Goal: Task Accomplishment & Management: Complete application form

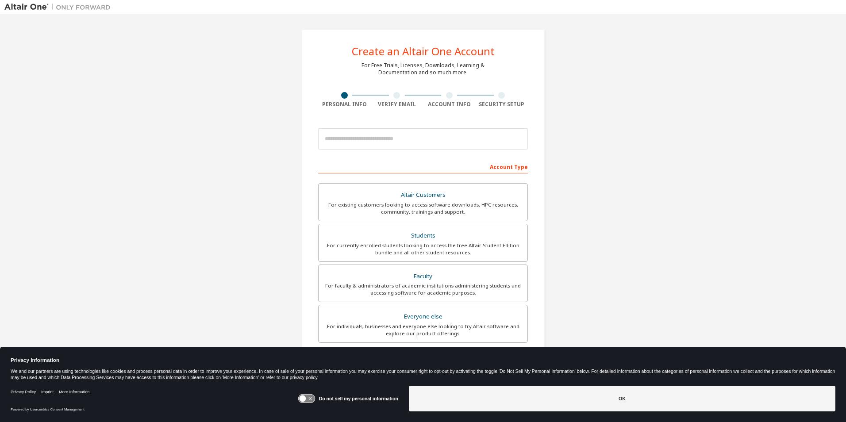
click at [388, 132] on input "email" at bounding box center [423, 138] width 210 height 21
click at [382, 135] on input "email" at bounding box center [423, 138] width 210 height 21
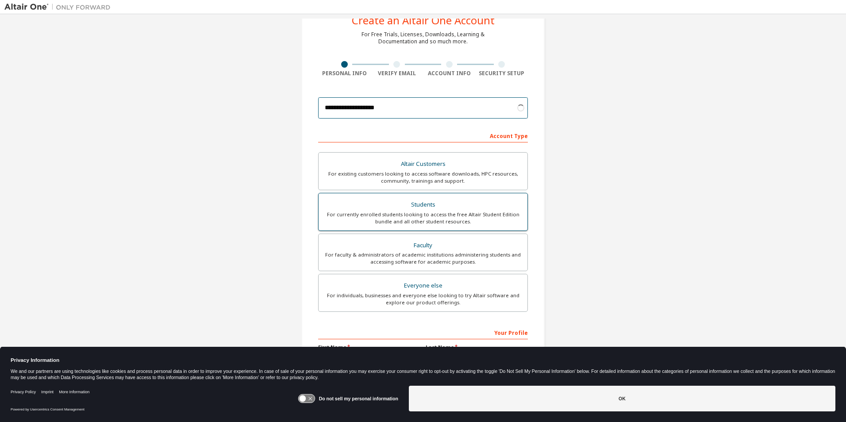
scroll to position [95, 0]
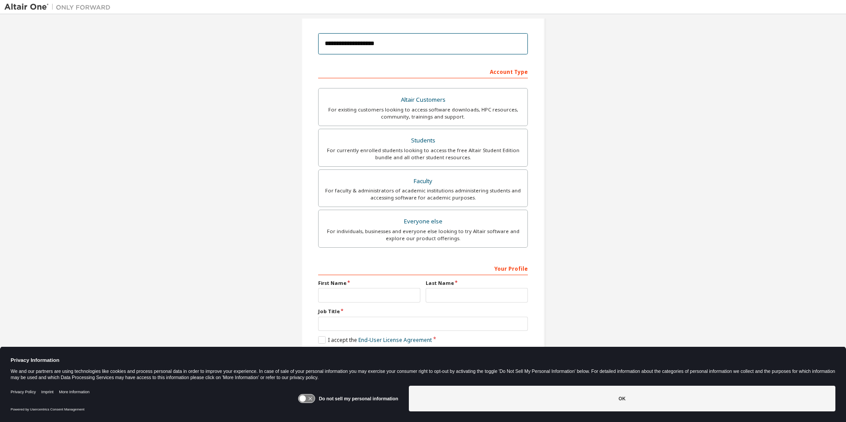
type input "**********"
click at [340, 296] on input "text" at bounding box center [369, 295] width 102 height 15
type input "***"
click at [446, 295] on input "text" at bounding box center [477, 295] width 102 height 15
type input "********"
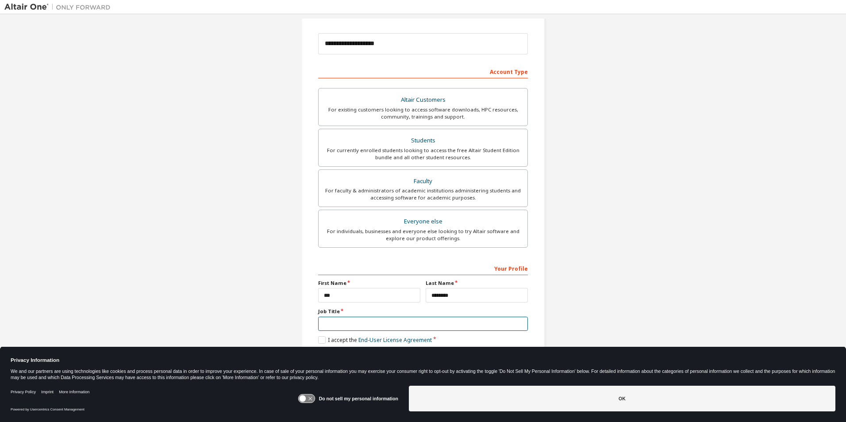
click at [388, 326] on input "text" at bounding box center [423, 324] width 210 height 15
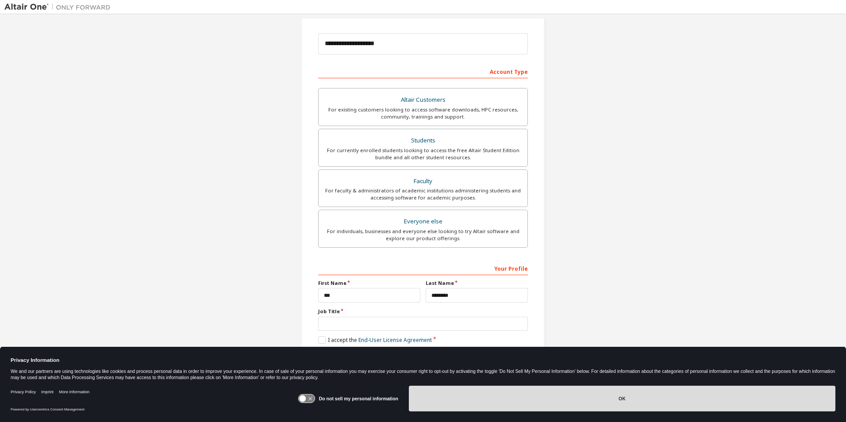
click at [575, 398] on button "OK" at bounding box center [622, 399] width 427 height 26
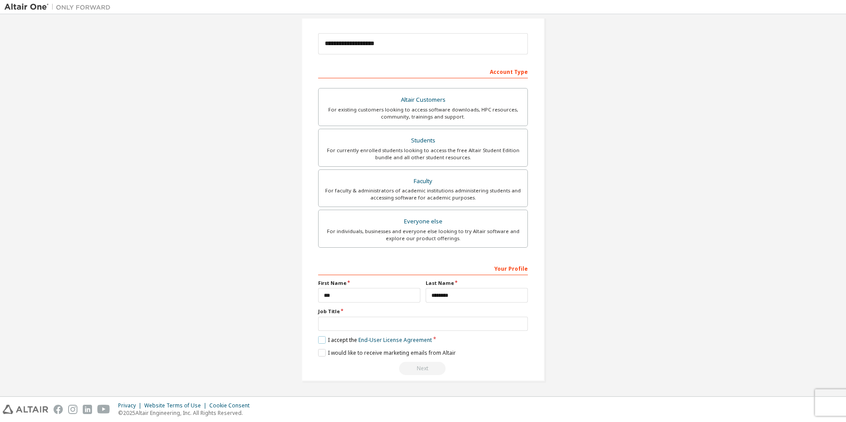
click at [318, 341] on label "I accept the End-User License Agreement" at bounding box center [375, 340] width 114 height 8
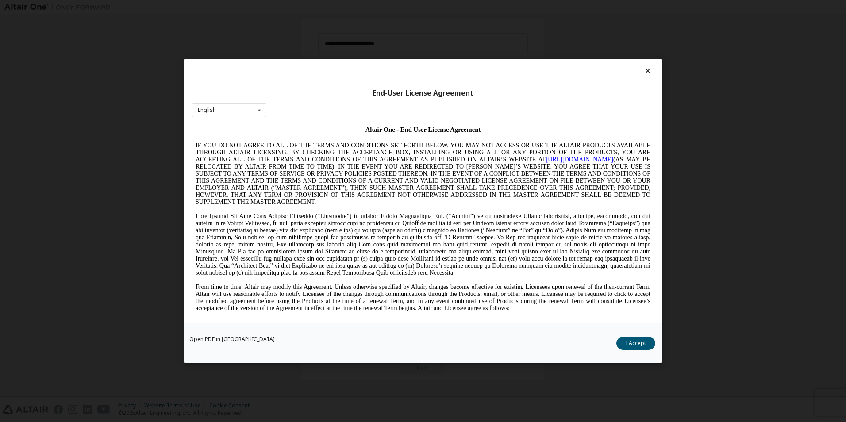
scroll to position [0, 0]
click at [628, 344] on button "I Accept" at bounding box center [635, 343] width 39 height 13
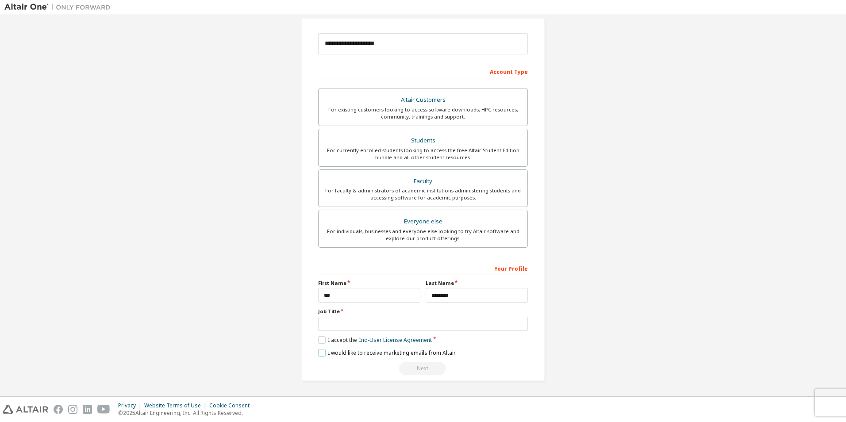
click at [318, 354] on label "I would like to receive marketing emails from Altair" at bounding box center [387, 353] width 138 height 8
click at [320, 352] on label "I would like to receive marketing emails from Altair" at bounding box center [387, 353] width 138 height 8
click at [338, 322] on input "text" at bounding box center [423, 324] width 210 height 15
click at [391, 142] on div "Students" at bounding box center [423, 141] width 198 height 12
click at [371, 324] on input "text" at bounding box center [423, 324] width 210 height 15
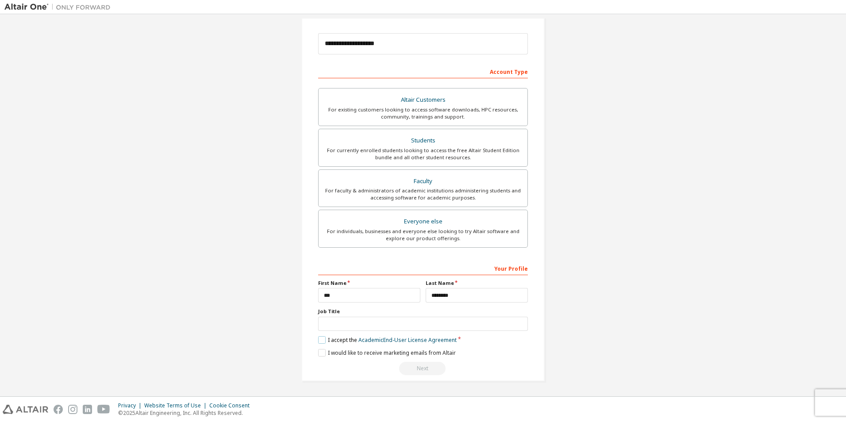
click at [319, 338] on label "I accept the Academic End-User License Agreement" at bounding box center [387, 340] width 138 height 8
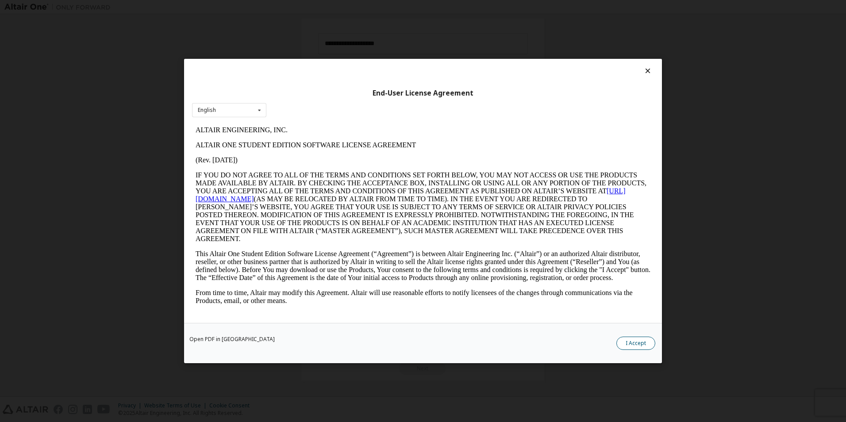
click at [637, 346] on button "I Accept" at bounding box center [635, 343] width 39 height 13
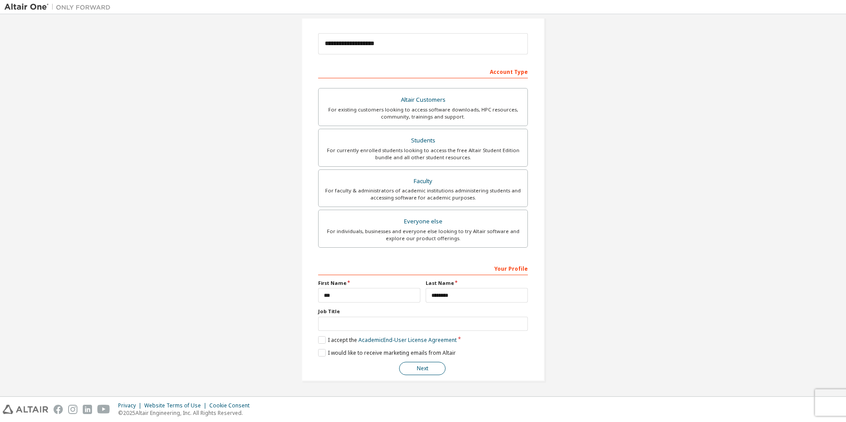
click at [417, 371] on button "Next" at bounding box center [422, 368] width 46 height 13
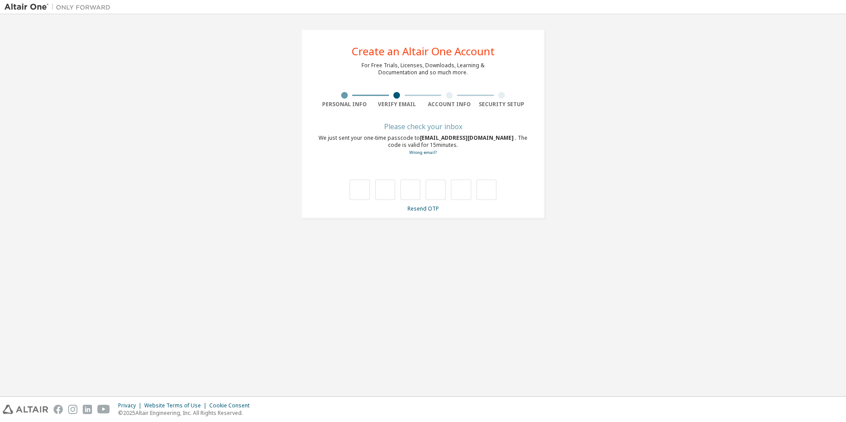
type input "*"
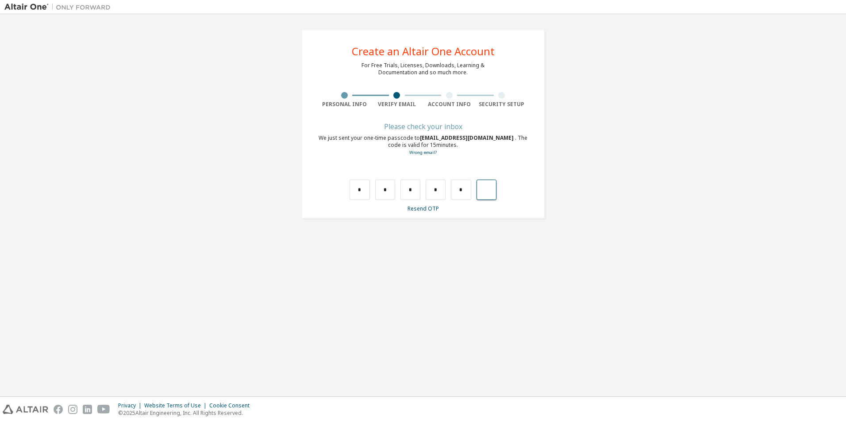
type input "*"
